Goal: Task Accomplishment & Management: Complete application form

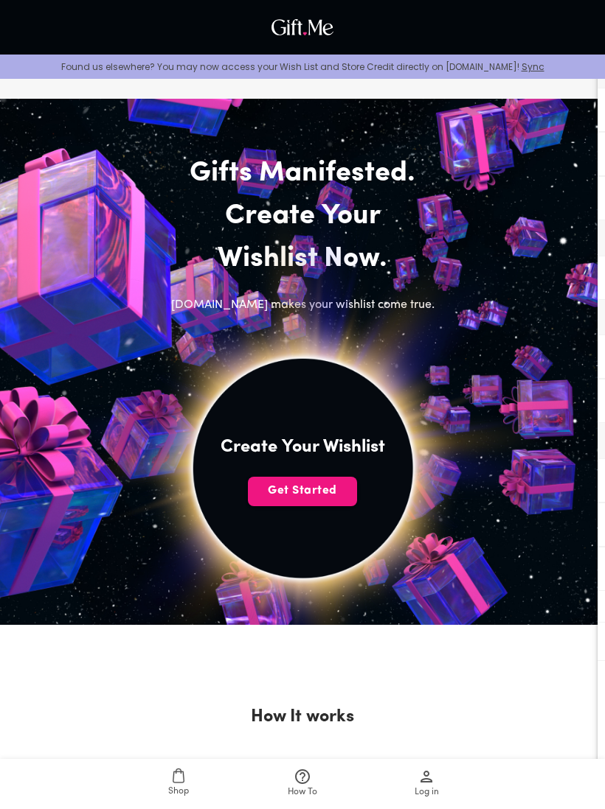
click at [334, 487] on span "Get Started" at bounding box center [302, 491] width 109 height 16
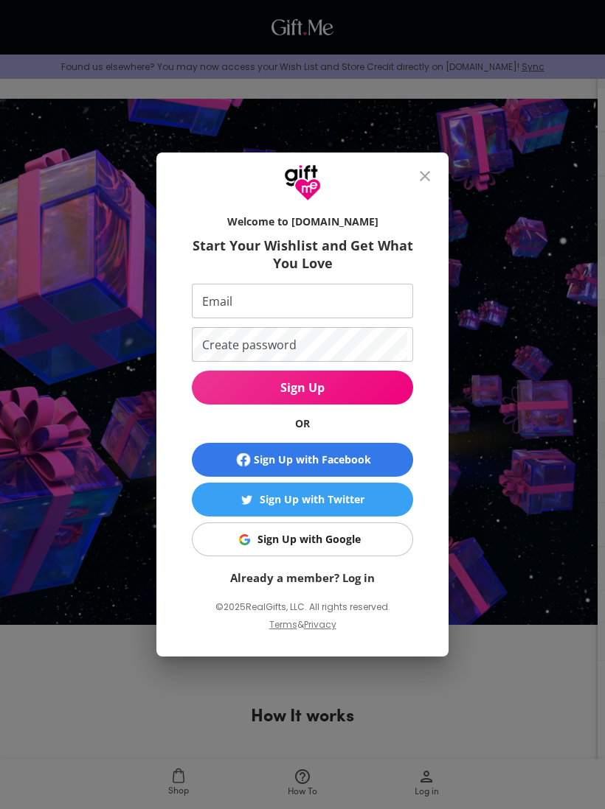
click at [389, 455] on span "Sign Up with Facebook" at bounding box center [302, 460] width 209 height 18
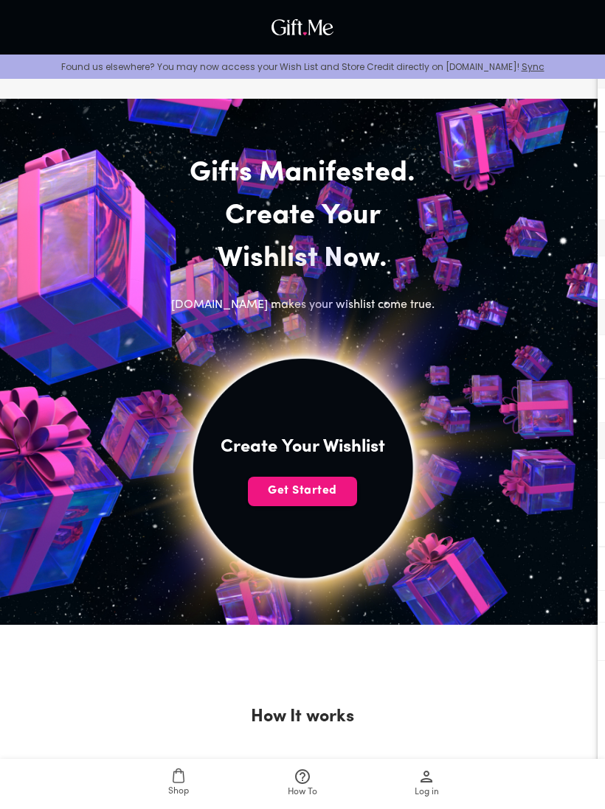
click at [293, 501] on button "Get Started" at bounding box center [302, 491] width 109 height 29
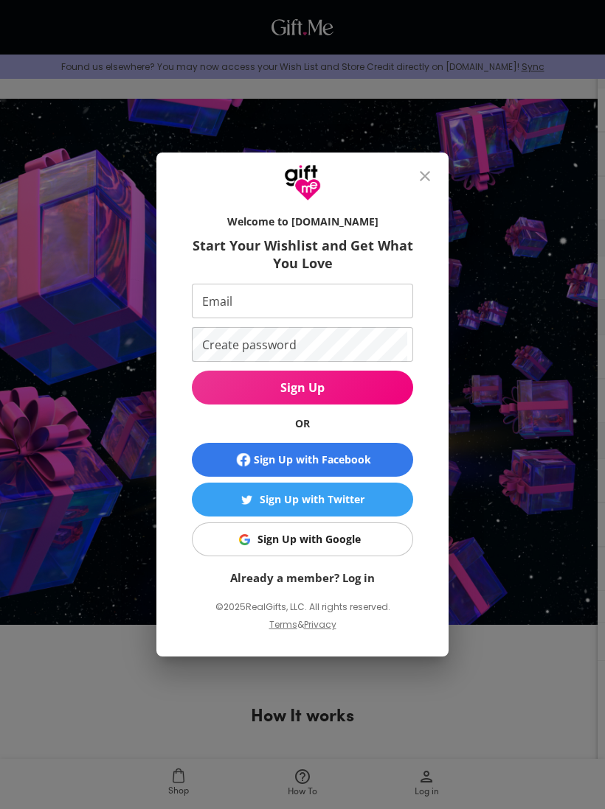
click at [343, 527] on button "Sign Up with Google" at bounding box center [302, 540] width 221 height 34
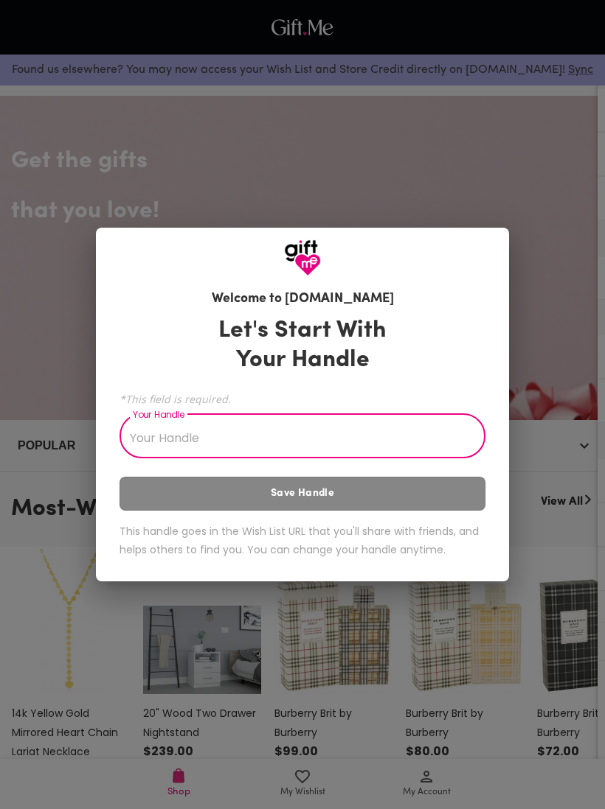
click at [143, 436] on input "Your Handle" at bounding box center [293, 437] width 349 height 41
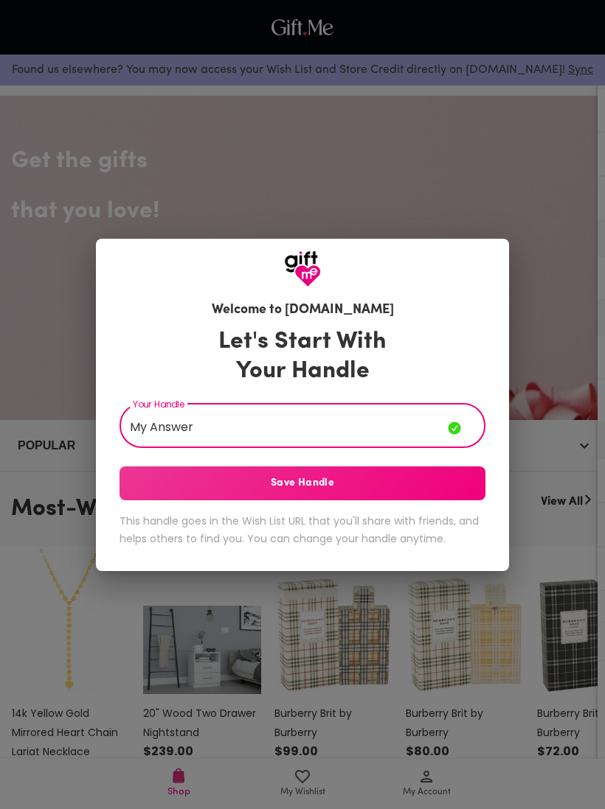
type input "My Answer"
click at [432, 473] on button "Save Handle" at bounding box center [302, 484] width 366 height 34
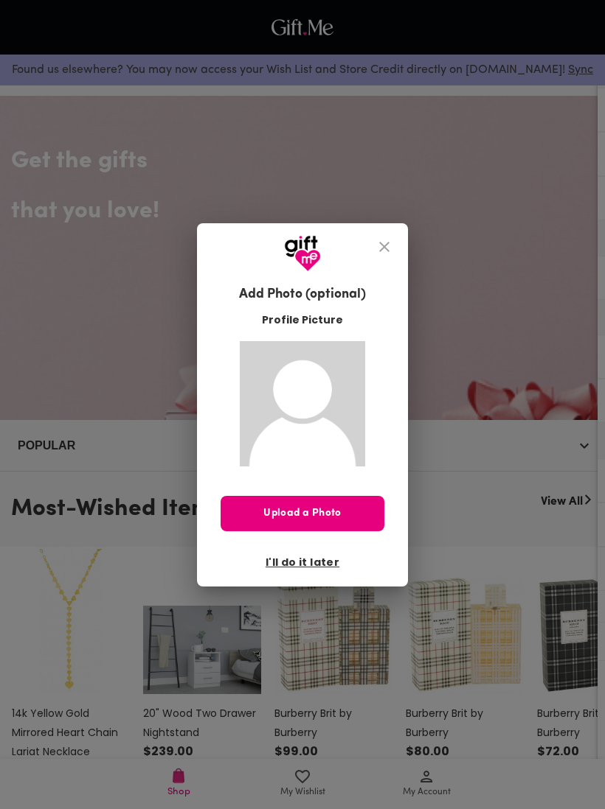
click at [331, 563] on span "I'll do it later" at bounding box center [302, 562] width 74 height 16
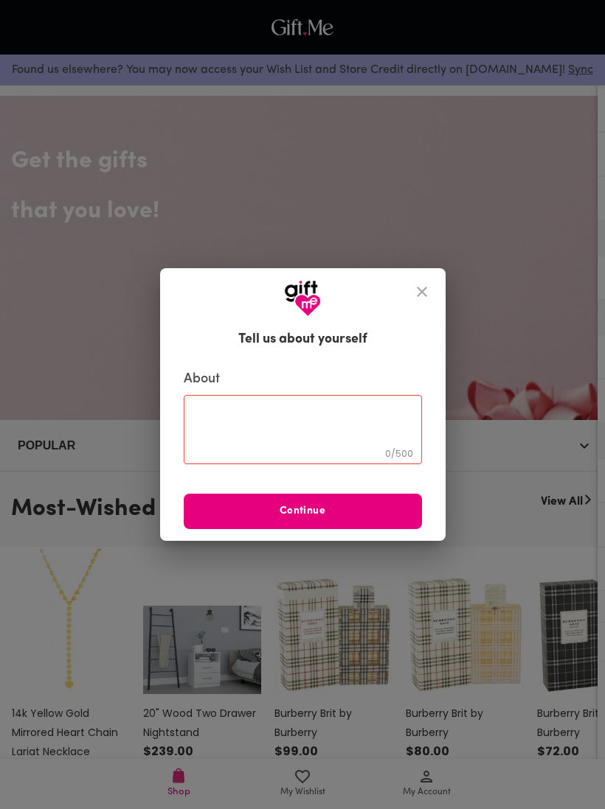
click at [368, 509] on span "Continue" at bounding box center [303, 512] width 238 height 16
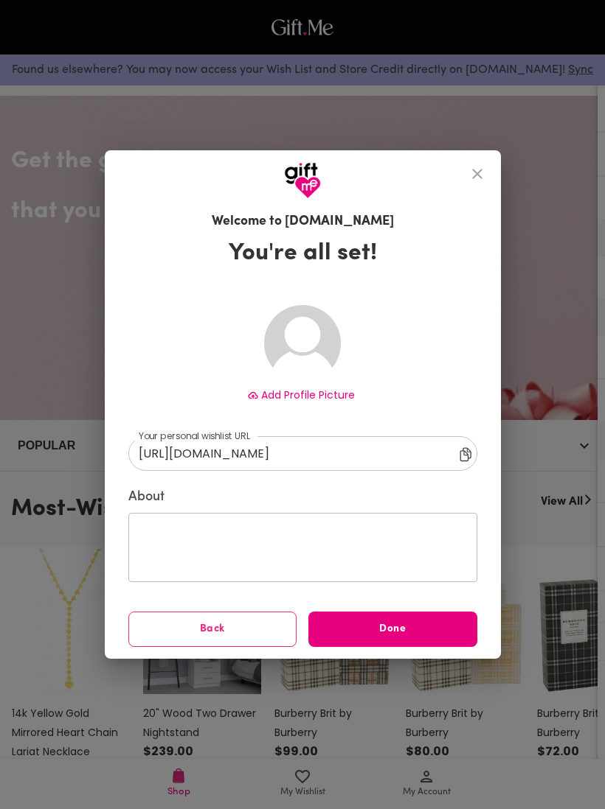
click at [403, 619] on button "Done" at bounding box center [392, 629] width 169 height 35
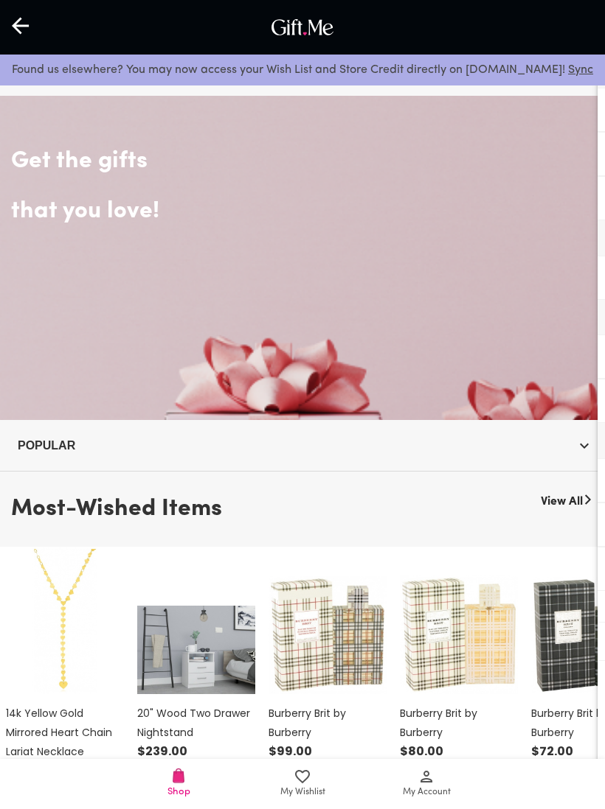
click at [305, 789] on span "My Wishlist" at bounding box center [302, 793] width 45 height 14
